Goal: Find specific page/section: Find specific page/section

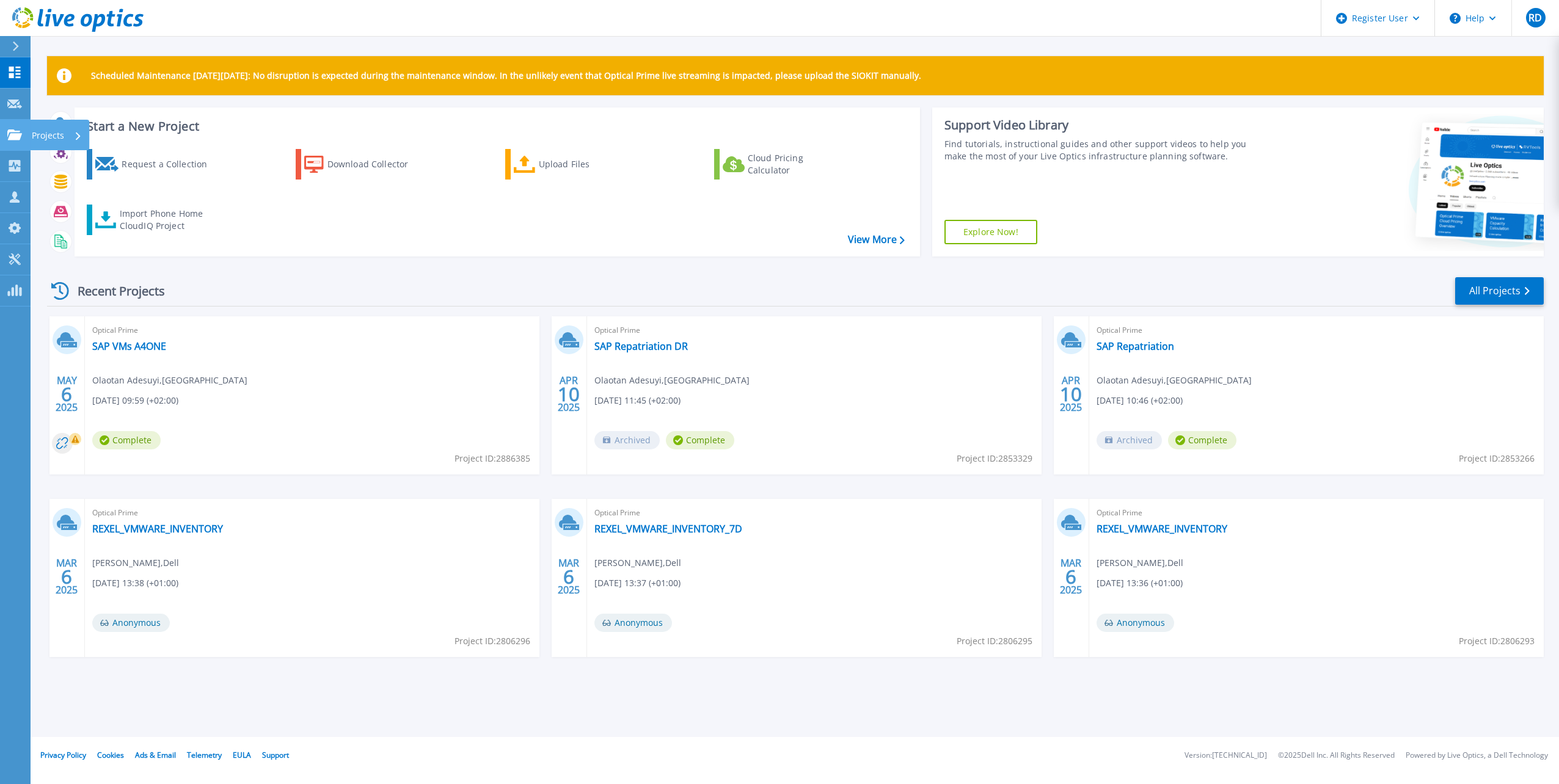
click at [6, 130] on link "Projects Projects" at bounding box center [15, 135] width 31 height 32
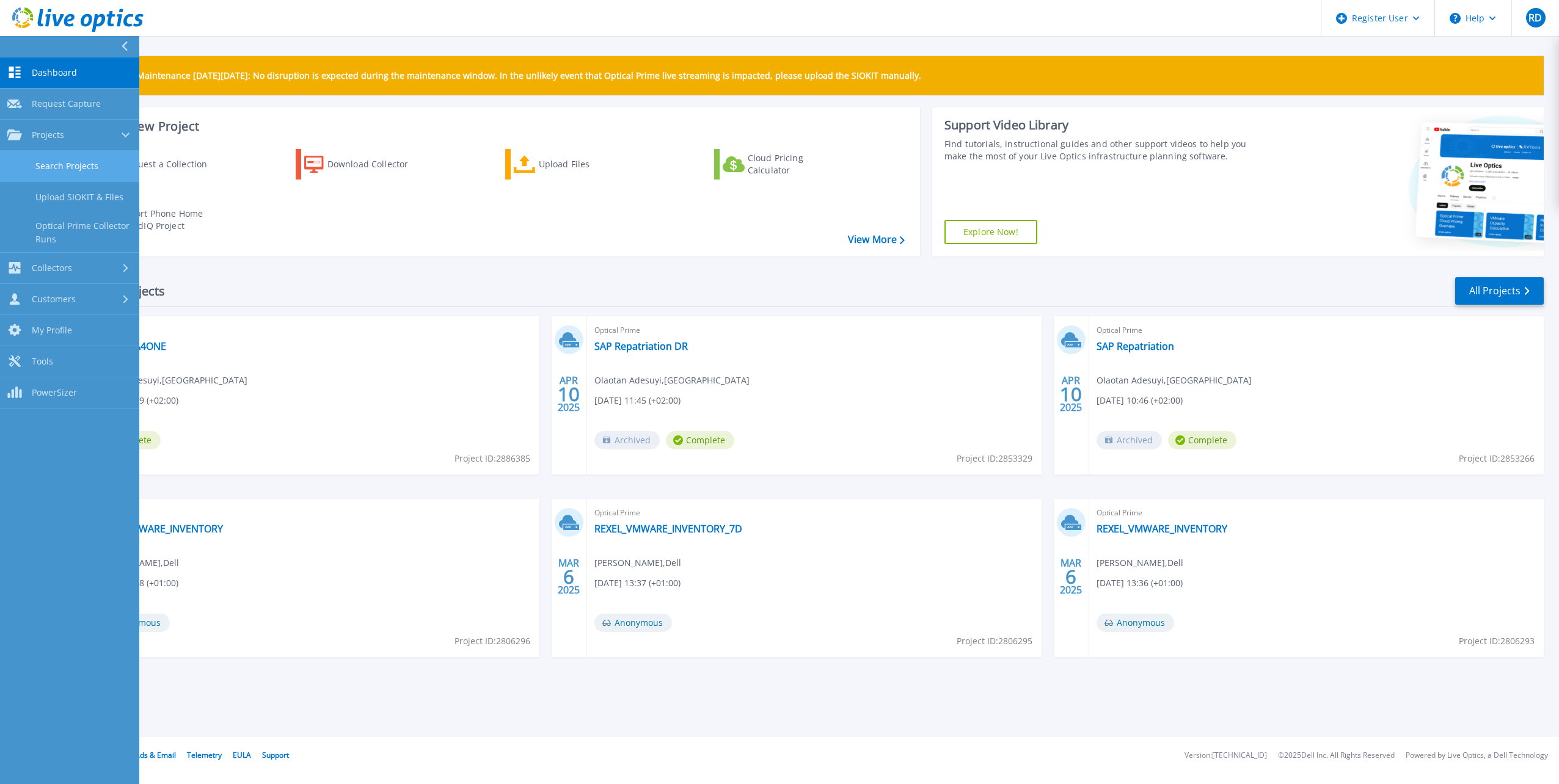
click at [69, 166] on link "Search Projects" at bounding box center [70, 167] width 139 height 32
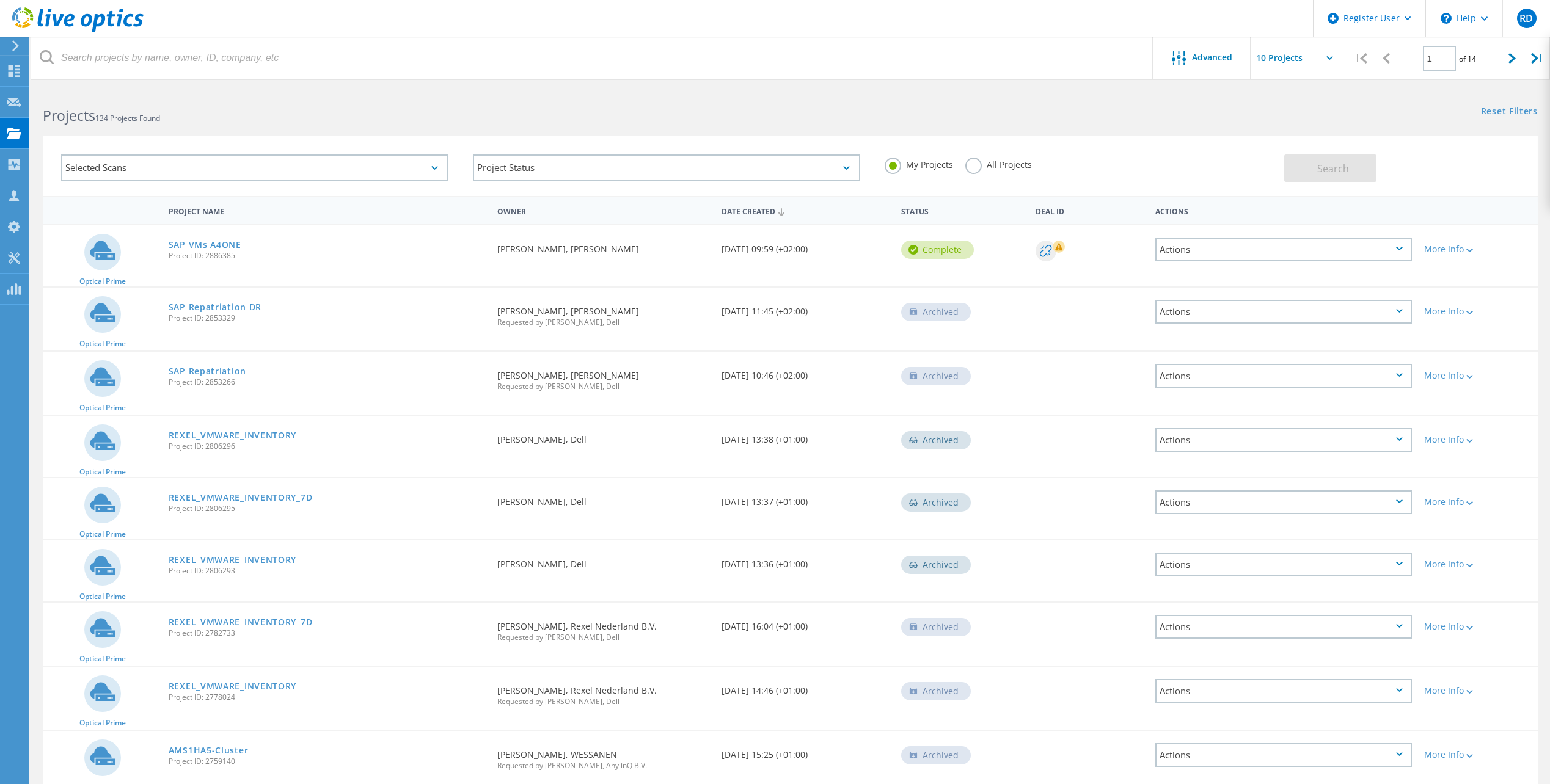
click at [981, 170] on div "All Projects" at bounding box center [999, 166] width 67 height 18
click at [979, 166] on label "All Projects" at bounding box center [999, 163] width 67 height 12
click at [0, 0] on input "All Projects" at bounding box center [0, 0] width 0 height 0
click at [280, 163] on div "Selected Scans" at bounding box center [254, 168] width 387 height 26
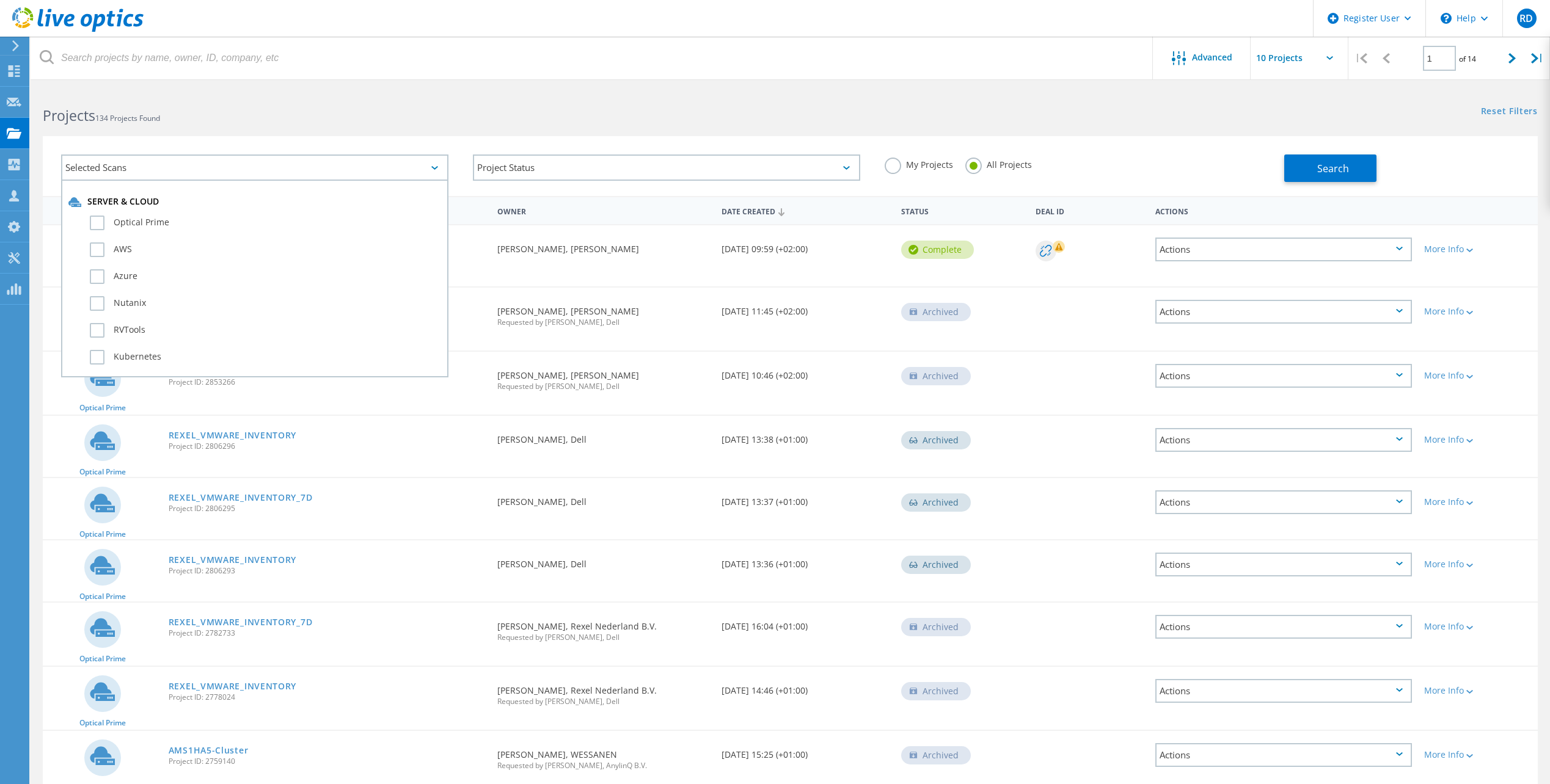
click at [352, 161] on div "Selected Scans" at bounding box center [254, 168] width 387 height 26
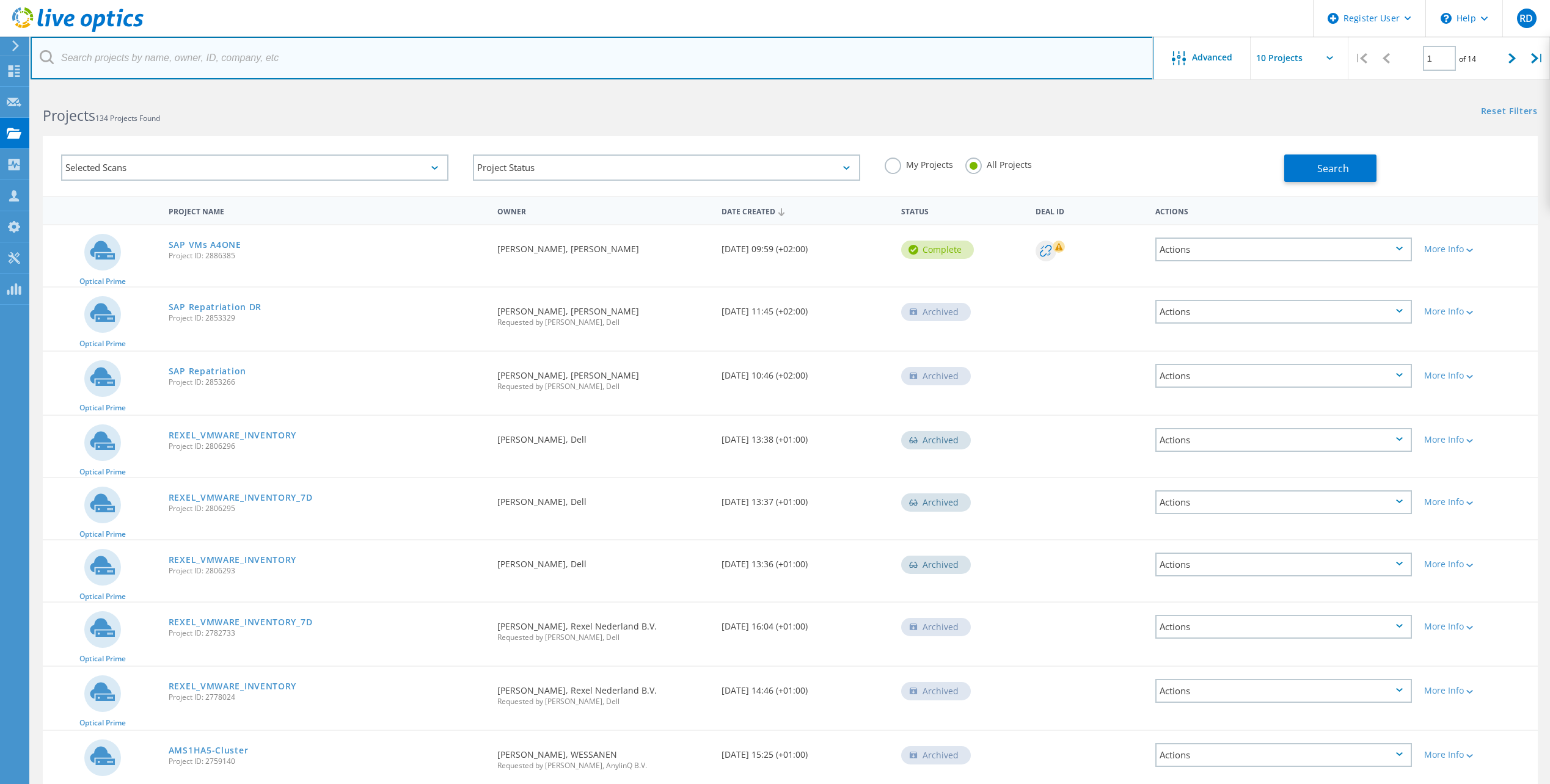
click at [143, 69] on input "text" at bounding box center [592, 58] width 1123 height 43
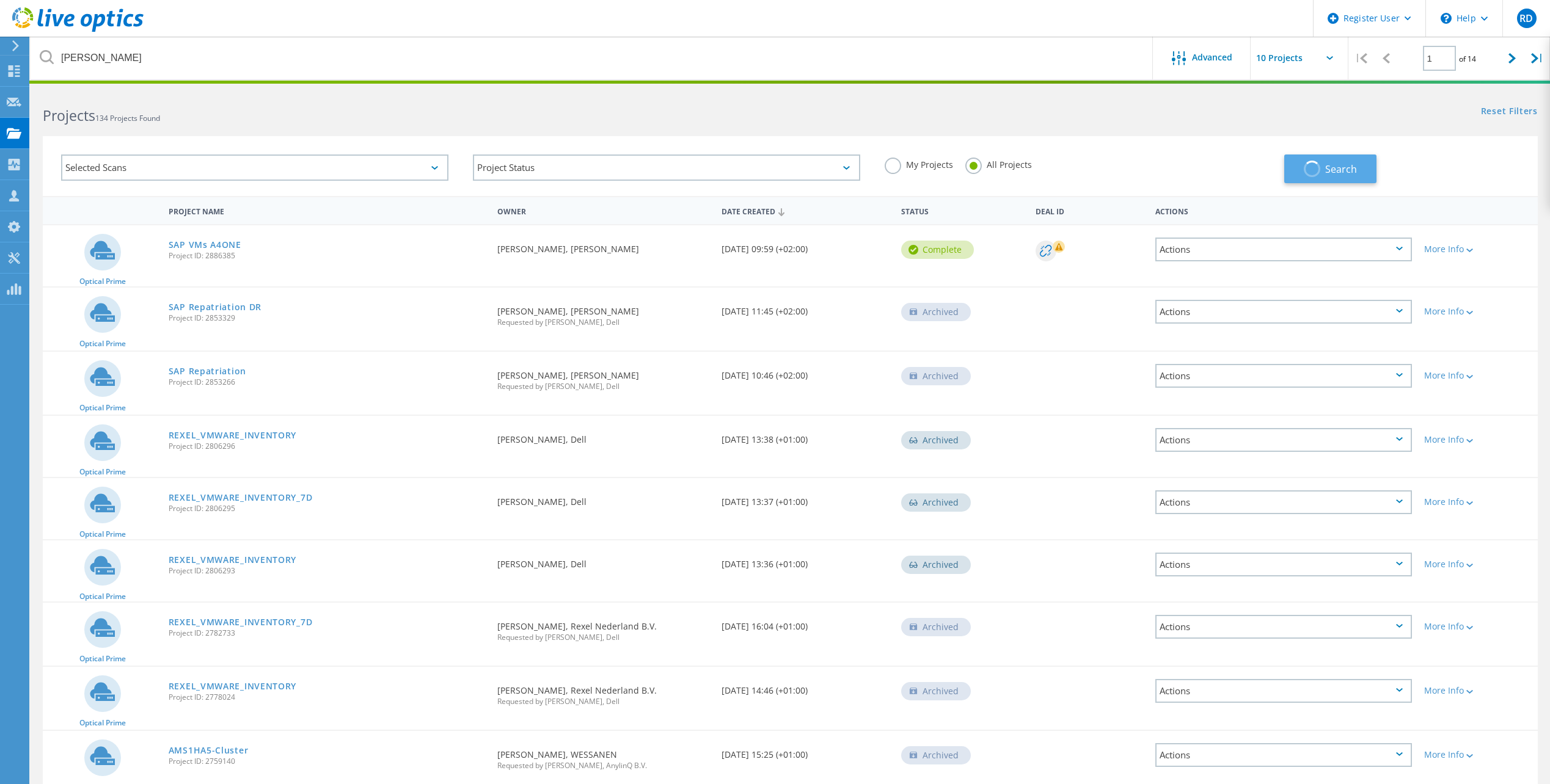
click at [1317, 171] on span "button" at bounding box center [1312, 169] width 19 height 19
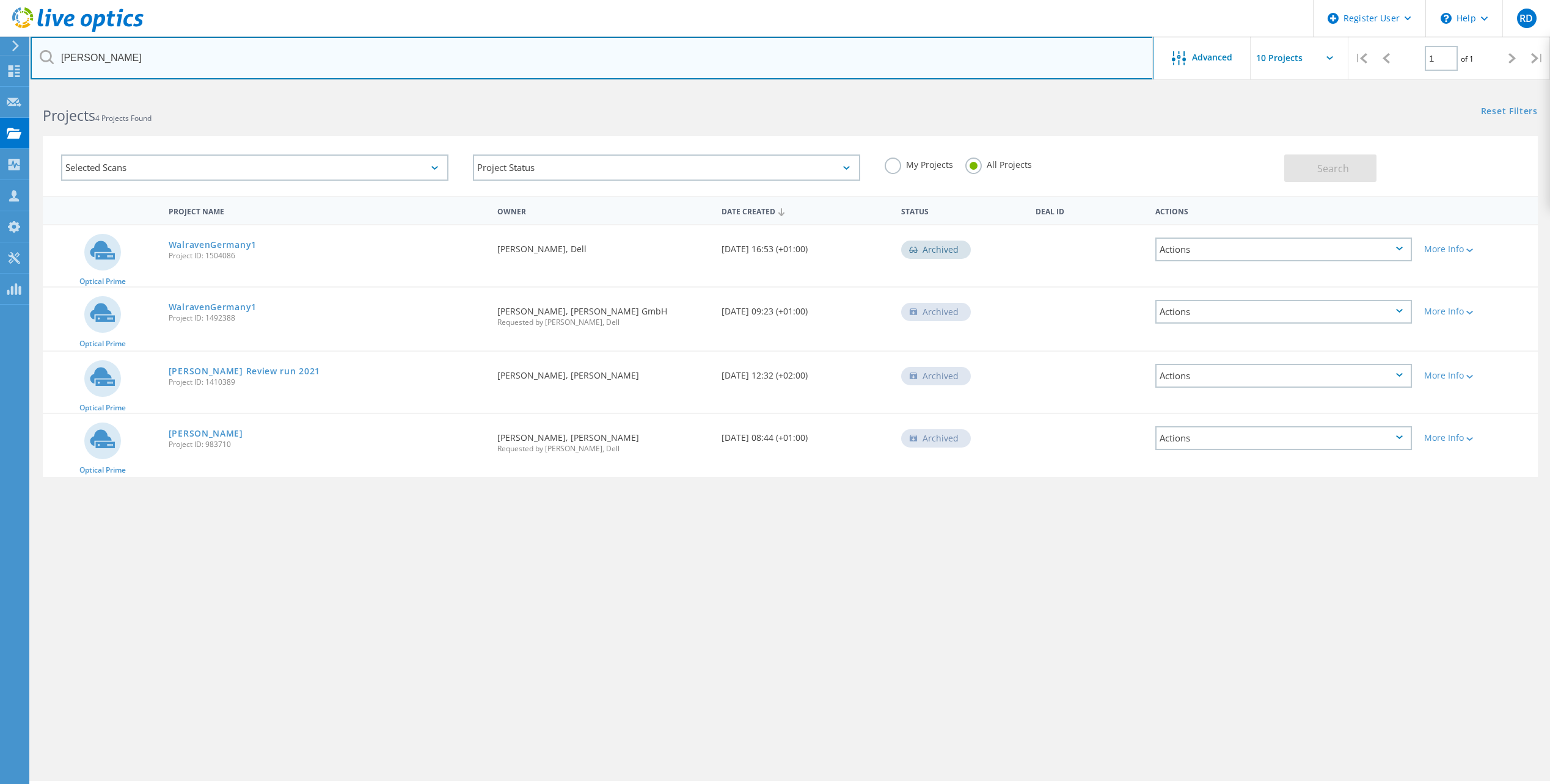
drag, startPoint x: 131, startPoint y: 66, endPoint x: -41, endPoint y: 60, distance: 172.1
click at [0, 60] on html "Register User \n Help Explore Helpful Articles Contact Support RD Dell User [PE…" at bounding box center [775, 409] width 1550 height 818
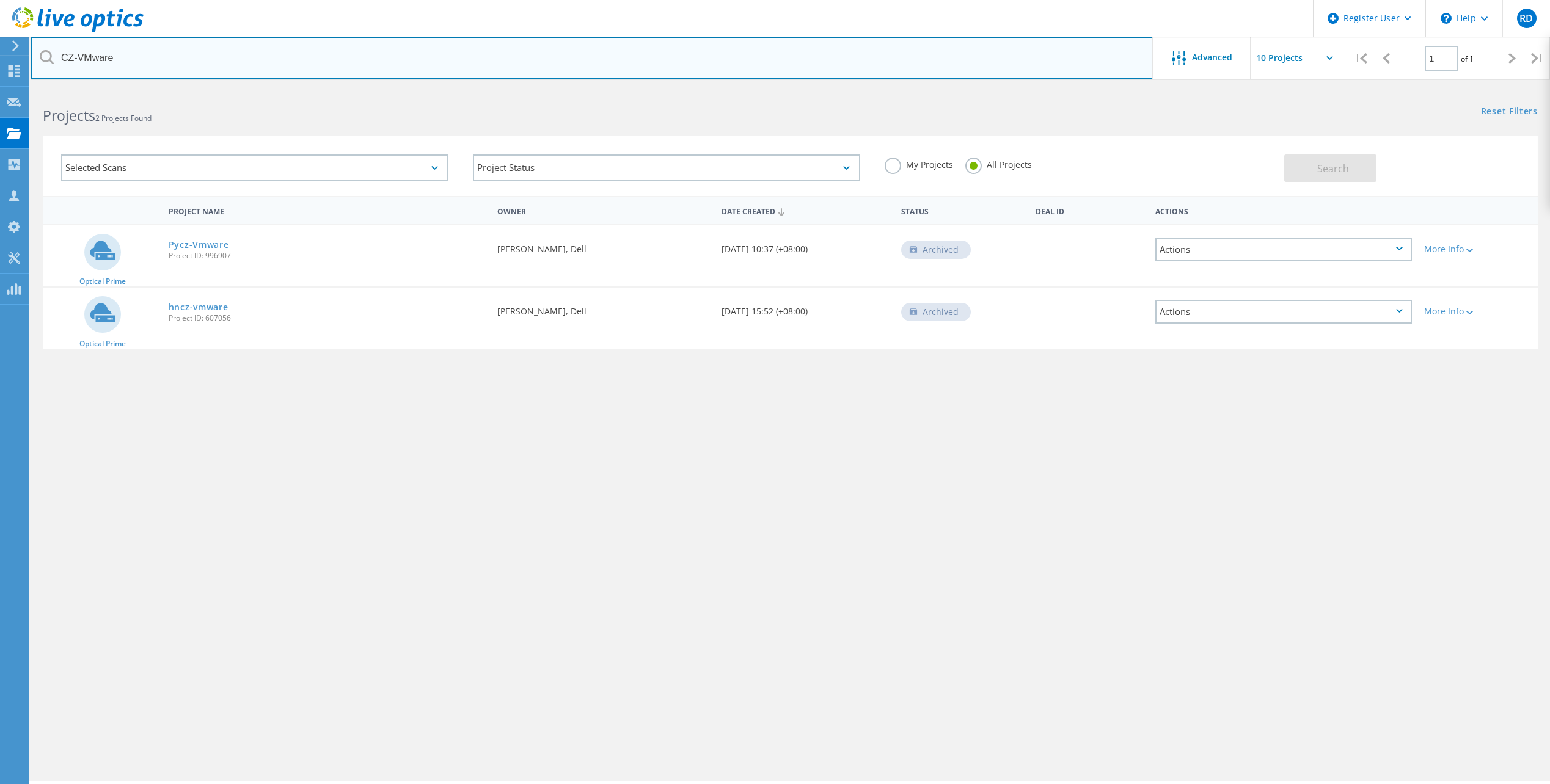
drag, startPoint x: 164, startPoint y: 57, endPoint x: -104, endPoint y: 58, distance: 268.0
click at [0, 58] on html "Register User \n Help Explore Helpful Articles Contact Support RD Dell User [PE…" at bounding box center [775, 409] width 1550 height 818
click at [168, 53] on input "CZ-VMware" at bounding box center [592, 58] width 1123 height 43
paste input "[PERSON_NAME][EMAIL_ADDRESS][PERSON_NAME][PERSON_NAME][DOMAIN_NAME]"
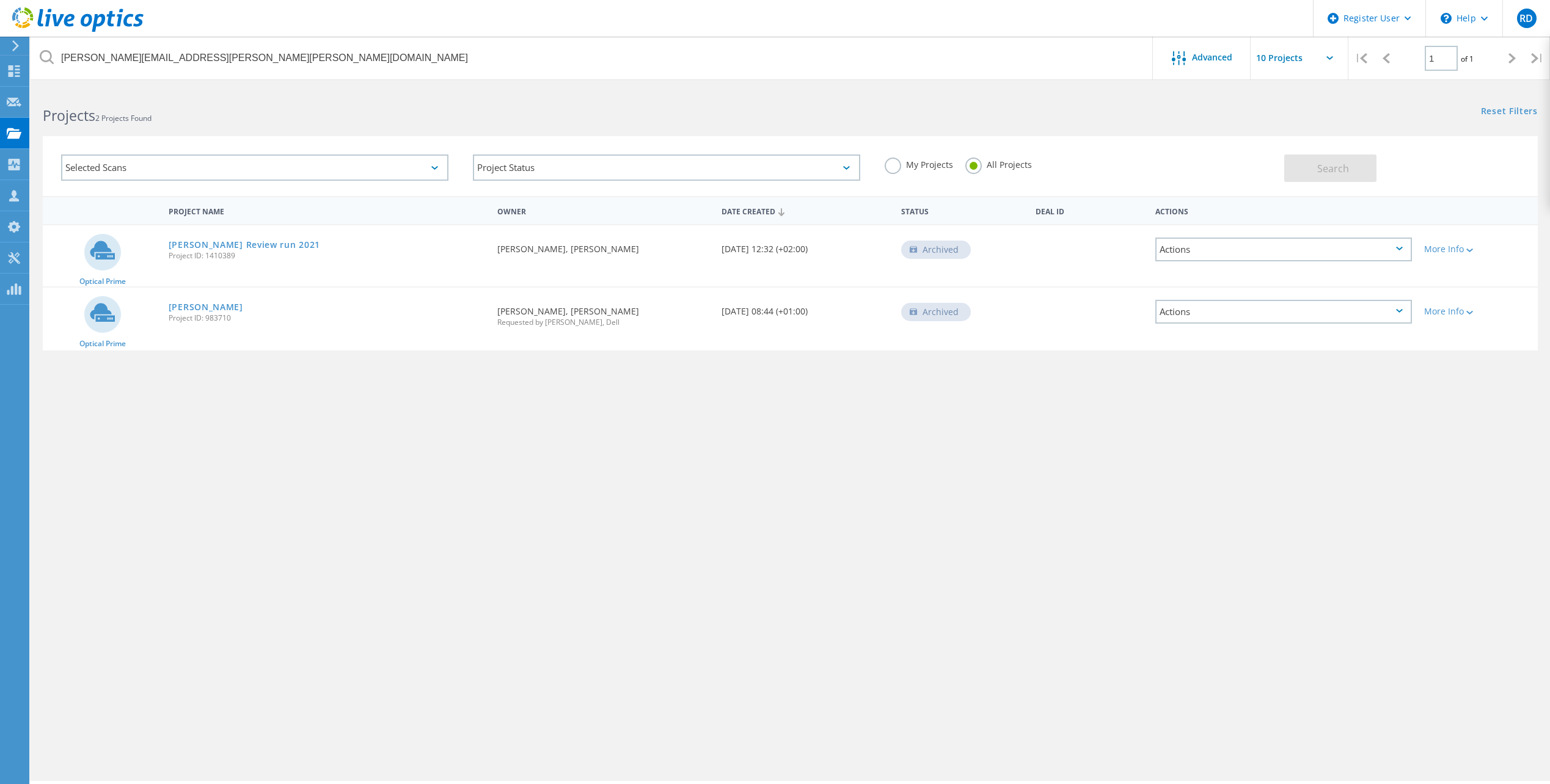
click at [893, 169] on label "My Projects" at bounding box center [919, 163] width 69 height 12
click at [0, 0] on input "My Projects" at bounding box center [0, 0] width 0 height 0
click at [1330, 174] on span "Search" at bounding box center [1334, 168] width 32 height 13
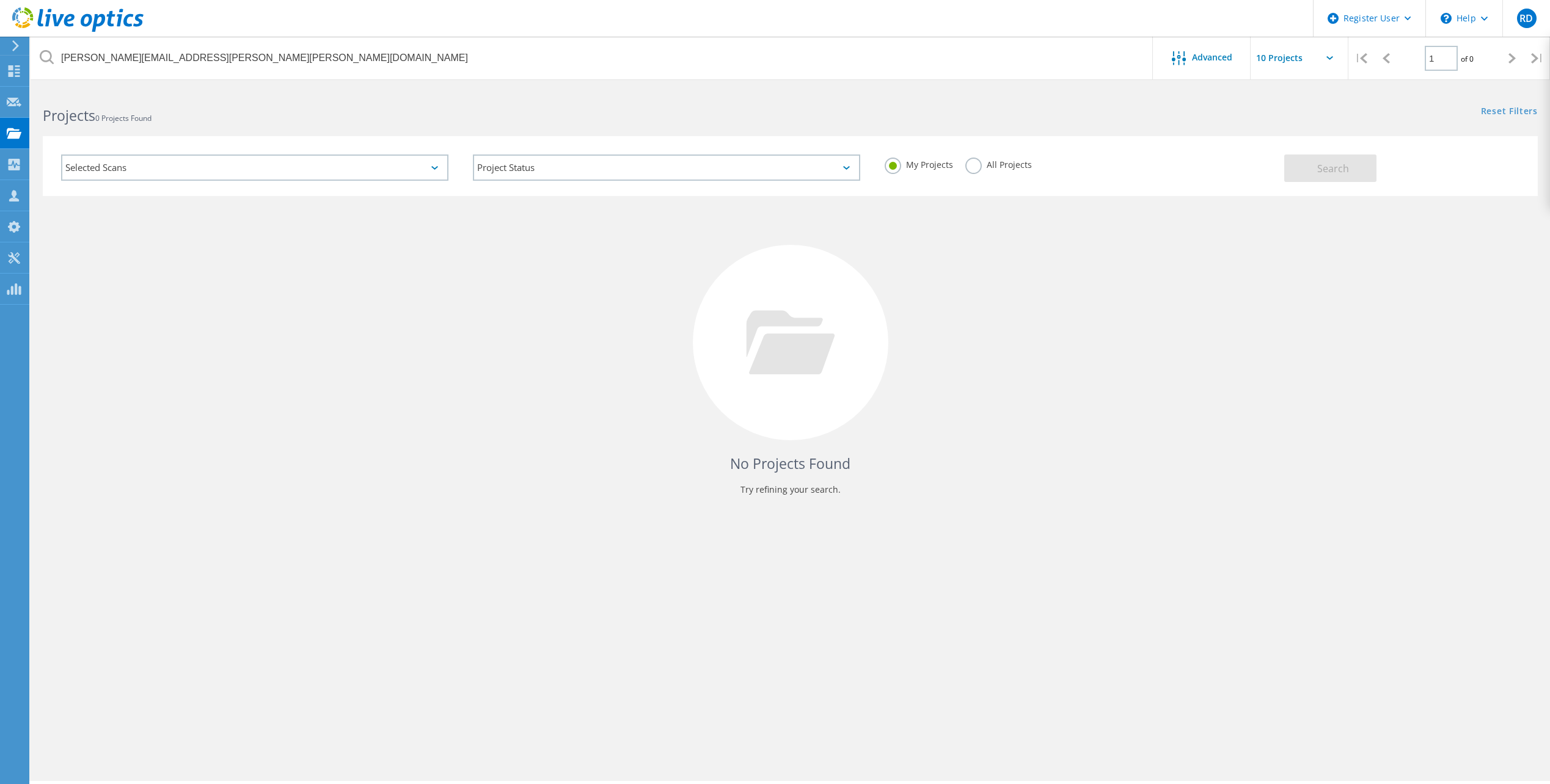
click at [981, 170] on div "All Projects" at bounding box center [999, 166] width 67 height 18
click at [975, 164] on label "All Projects" at bounding box center [999, 163] width 67 height 12
click at [0, 0] on input "All Projects" at bounding box center [0, 0] width 0 height 0
click at [1346, 169] on span "Search" at bounding box center [1334, 168] width 32 height 13
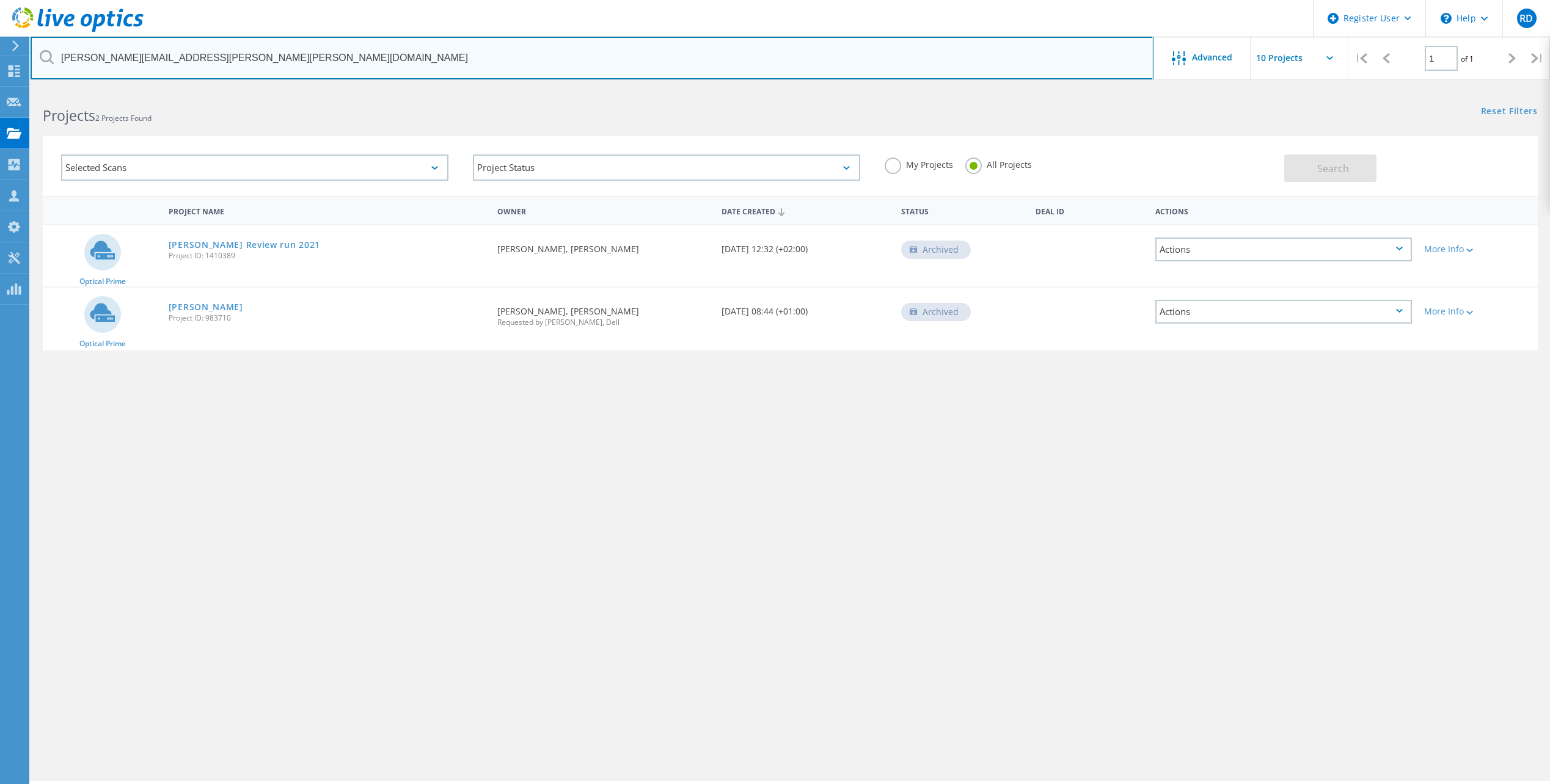
drag, startPoint x: 298, startPoint y: 67, endPoint x: -110, endPoint y: 63, distance: 408.0
click at [0, 63] on html "Register User \n Help Explore Helpful Articles Contact Support RD Dell User [PE…" at bounding box center [775, 409] width 1550 height 818
type input "3042312"
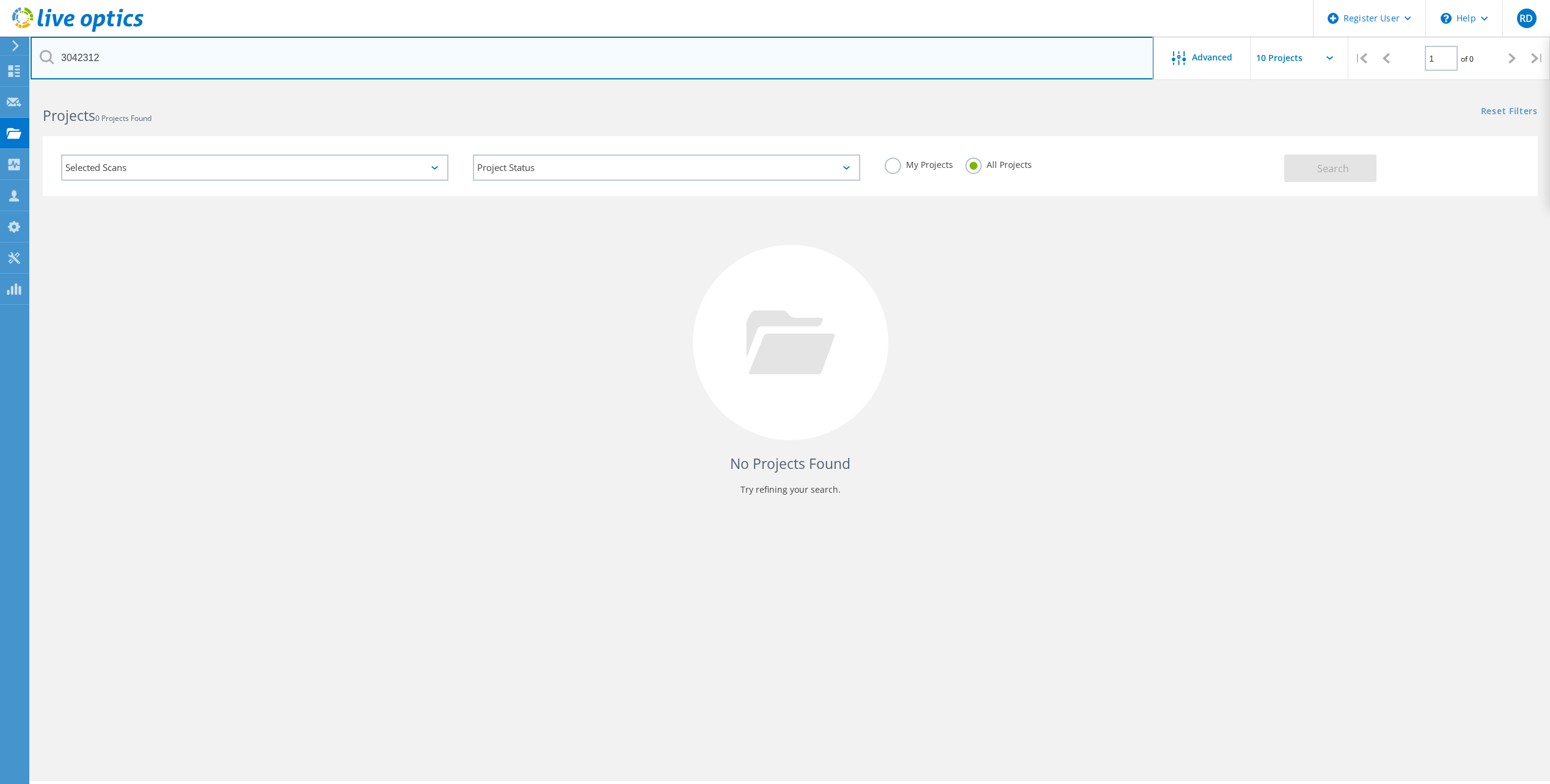
click at [275, 61] on input "3042312" at bounding box center [592, 58] width 1123 height 43
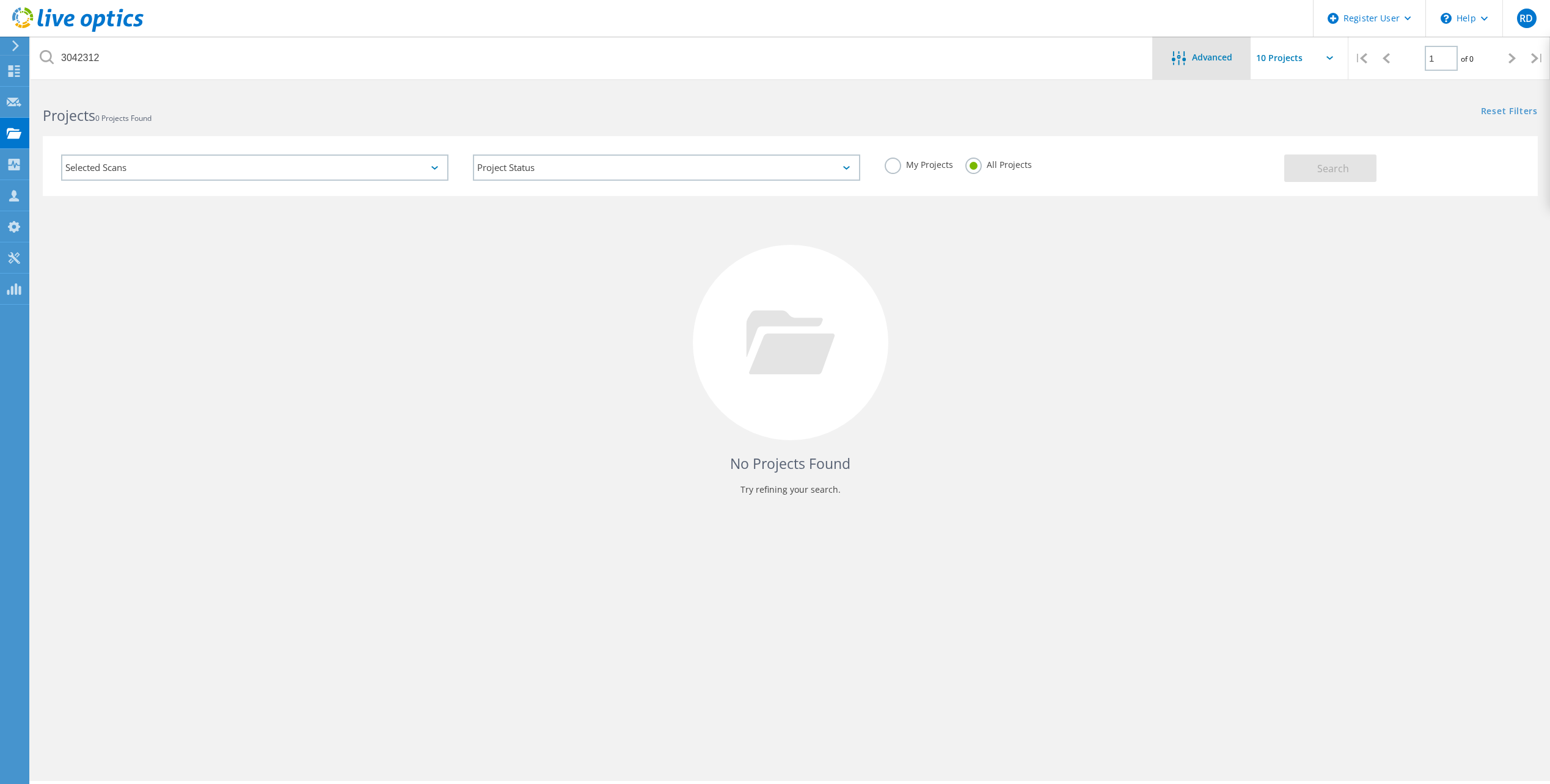
click at [1202, 61] on span "Advanced" at bounding box center [1212, 57] width 40 height 8
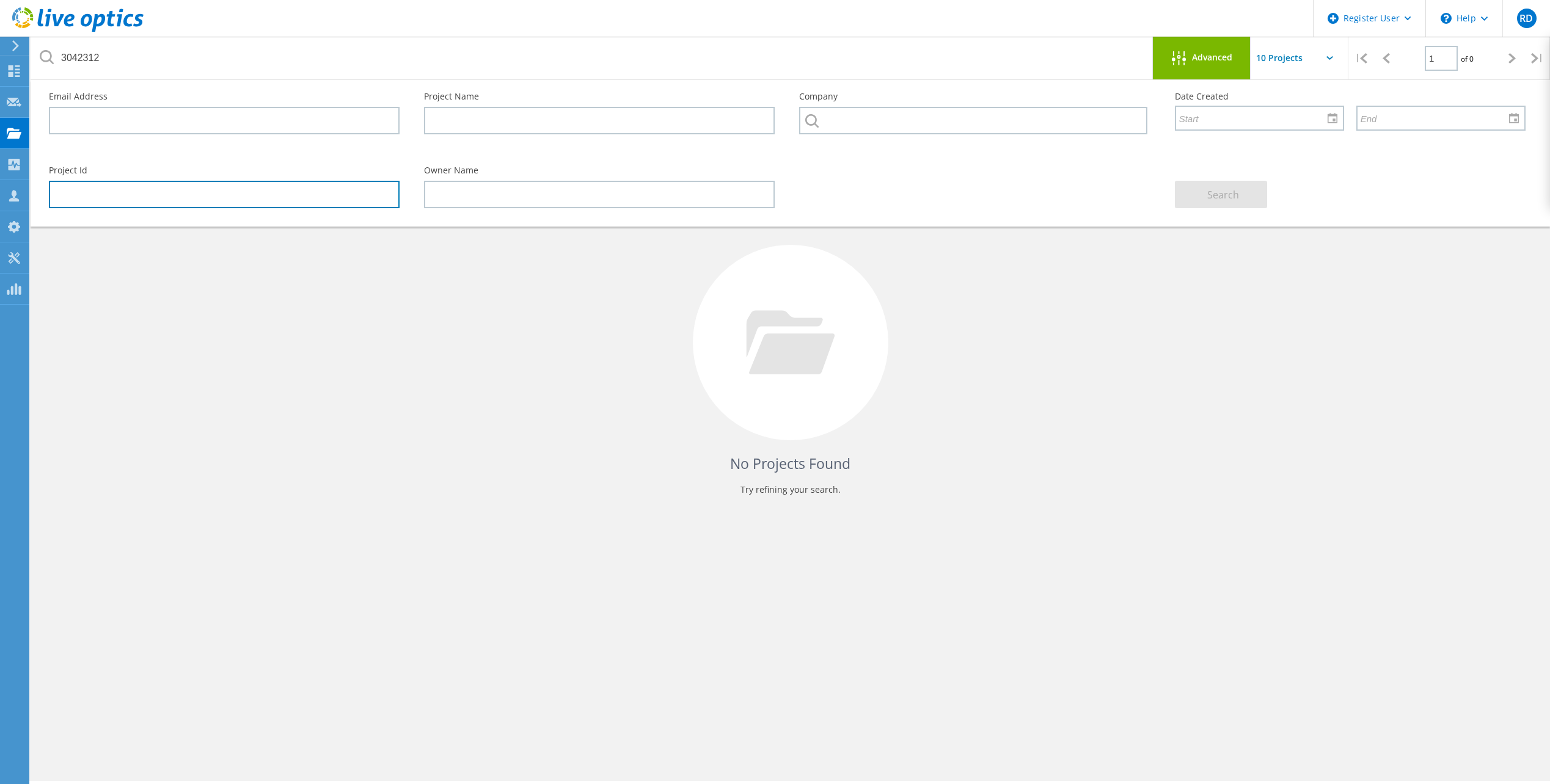
click at [306, 187] on input "text" at bounding box center [225, 195] width 351 height 28
paste input "3042312"
type input "3042312"
click at [1241, 196] on button "Search" at bounding box center [1221, 195] width 92 height 28
